Goal: Complete application form

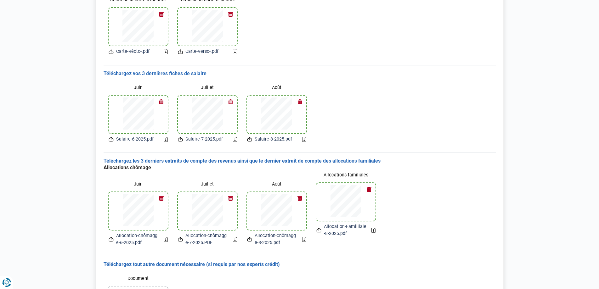
scroll to position [182, 0]
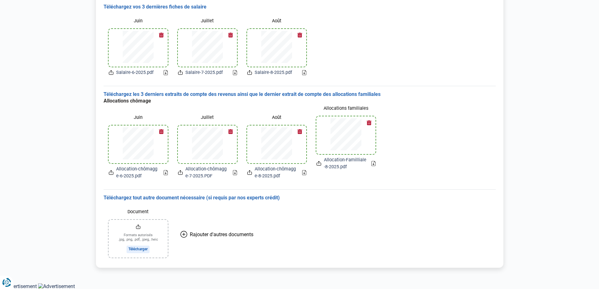
click at [183, 236] on icon at bounding box center [183, 234] width 7 height 7
click at [252, 233] on icon at bounding box center [253, 234] width 7 height 7
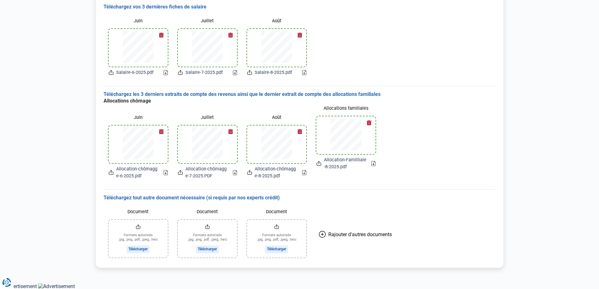
click at [320, 234] on icon at bounding box center [322, 234] width 7 height 7
click at [141, 250] on input "Document" at bounding box center [138, 239] width 59 height 38
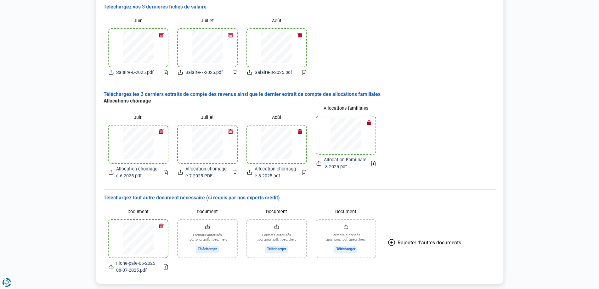
click at [208, 249] on input "Document" at bounding box center [207, 239] width 59 height 38
click at [276, 250] on input "Document" at bounding box center [276, 239] width 59 height 38
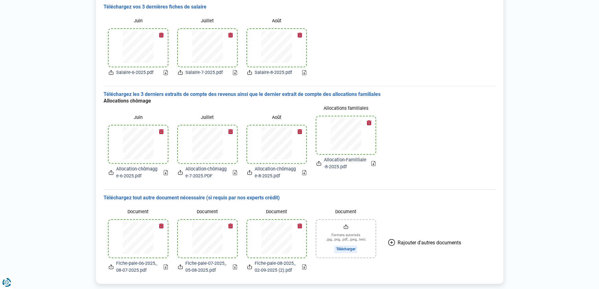
click at [350, 249] on input "Document" at bounding box center [346, 239] width 59 height 38
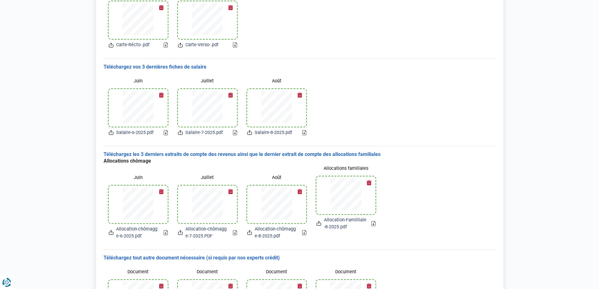
scroll to position [0, 0]
